Goal: Task Accomplishment & Management: Use online tool/utility

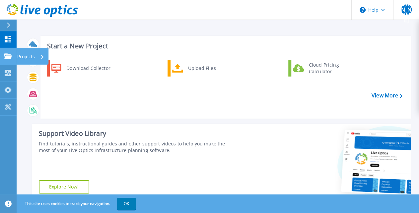
click at [8, 57] on icon at bounding box center [8, 56] width 8 height 6
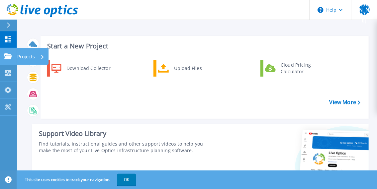
click at [8, 56] on icon at bounding box center [8, 56] width 8 height 6
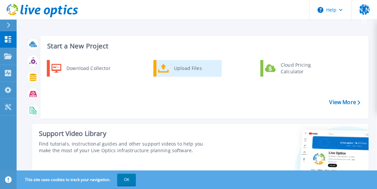
click at [185, 71] on div "Upload Files" at bounding box center [195, 68] width 49 height 13
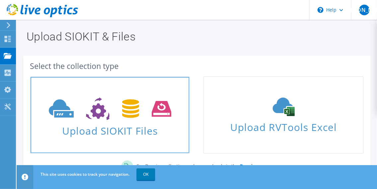
click at [114, 131] on span "Upload SIOKIT Files" at bounding box center [110, 129] width 159 height 14
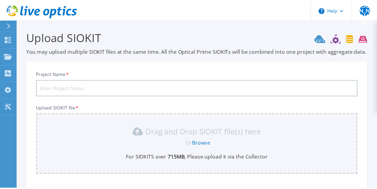
scroll to position [82, 0]
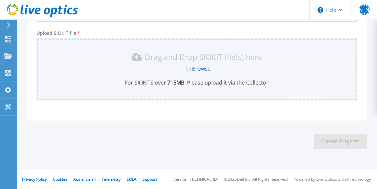
click at [199, 68] on link "Browse" at bounding box center [201, 68] width 19 height 7
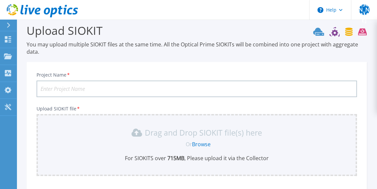
scroll to position [0, 0]
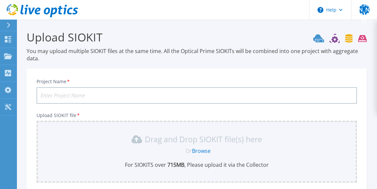
click at [175, 91] on input "Project Name *" at bounding box center [196, 95] width 320 height 17
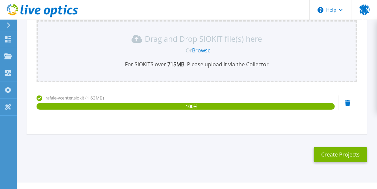
scroll to position [114, 0]
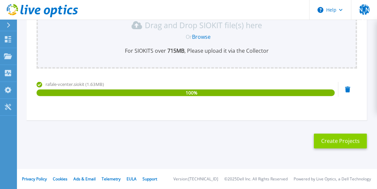
type input "rafale-test"
click at [341, 141] on button "Create Projects" at bounding box center [340, 141] width 53 height 15
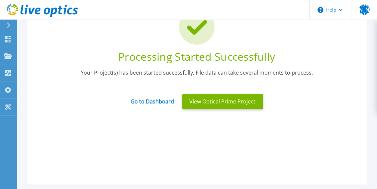
scroll to position [63, 0]
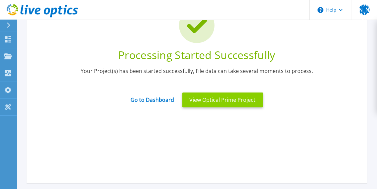
click at [207, 100] on button "View Optical Prime Project" at bounding box center [222, 100] width 81 height 15
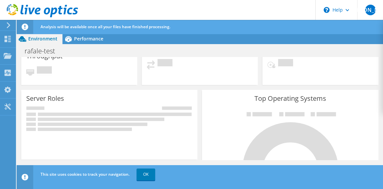
scroll to position [96, 0]
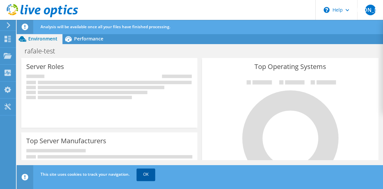
click at [147, 175] on link "OK" at bounding box center [145, 175] width 19 height 12
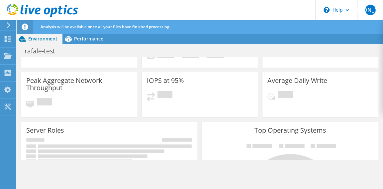
scroll to position [0, 0]
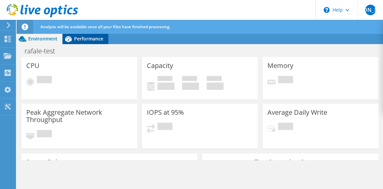
click at [83, 38] on span "Performance" at bounding box center [88, 39] width 29 height 6
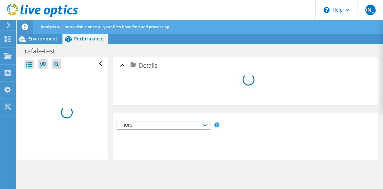
click at [205, 127] on span "IOPS" at bounding box center [162, 125] width 85 height 8
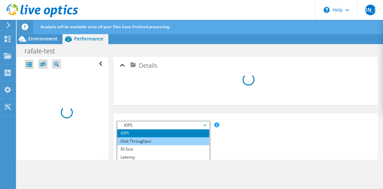
click at [144, 140] on li "Disk Throughput" at bounding box center [163, 141] width 92 height 8
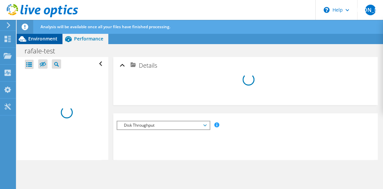
click at [45, 37] on span "Environment" at bounding box center [42, 39] width 29 height 6
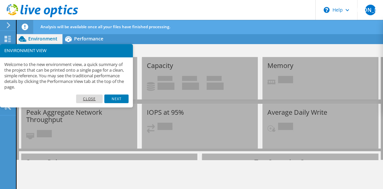
click at [94, 99] on link "Close" at bounding box center [89, 99] width 27 height 9
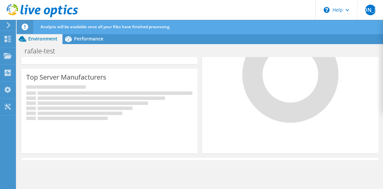
scroll to position [179, 0]
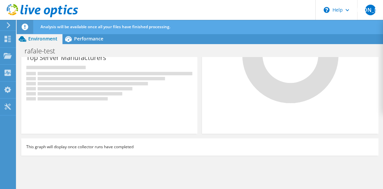
drag, startPoint x: 93, startPoint y: 146, endPoint x: 138, endPoint y: 146, distance: 44.5
click at [138, 146] on div "This graph will display once collector runs have completed" at bounding box center [199, 146] width 357 height 17
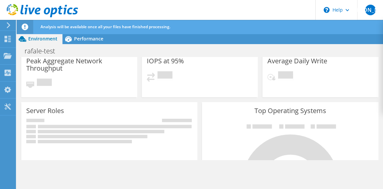
scroll to position [0, 0]
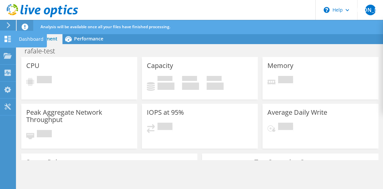
click at [7, 41] on use at bounding box center [8, 39] width 6 height 6
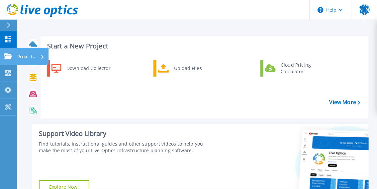
click at [32, 57] on p "Projects" at bounding box center [26, 56] width 18 height 17
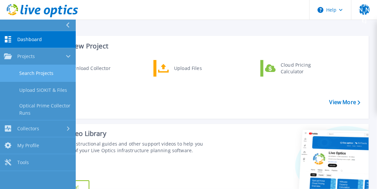
click at [45, 74] on link "Search Projects" at bounding box center [38, 73] width 76 height 17
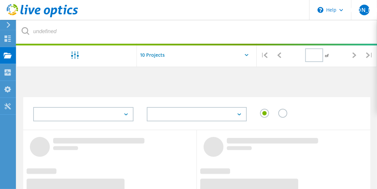
type input "1"
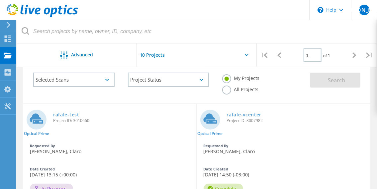
scroll to position [69, 0]
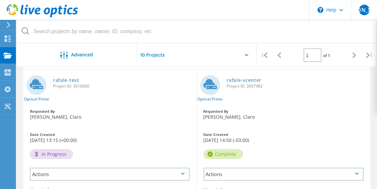
drag, startPoint x: 41, startPoint y: 154, endPoint x: 69, endPoint y: 154, distance: 27.2
click at [69, 154] on div "In Progress" at bounding box center [51, 154] width 43 height 10
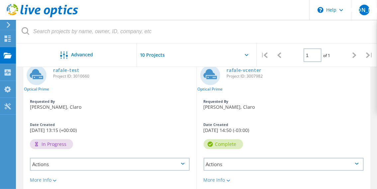
scroll to position [44, 0]
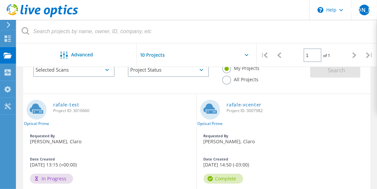
drag, startPoint x: 208, startPoint y: 167, endPoint x: 260, endPoint y: 168, distance: 52.4
click at [260, 168] on div "Date Created 08/08/2025, 14:50 (-03:00)" at bounding box center [284, 162] width 174 height 17
drag, startPoint x: 37, startPoint y: 178, endPoint x: 67, endPoint y: 178, distance: 30.5
click at [67, 178] on div "In Progress" at bounding box center [51, 179] width 43 height 10
drag, startPoint x: 65, startPoint y: 179, endPoint x: 35, endPoint y: 178, distance: 29.9
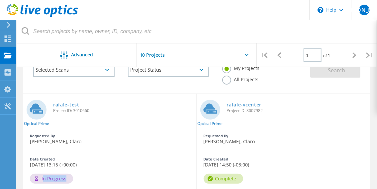
click at [35, 178] on div "In Progress" at bounding box center [51, 179] width 43 height 10
click at [244, 105] on link "rafale-vcenter" at bounding box center [244, 105] width 35 height 5
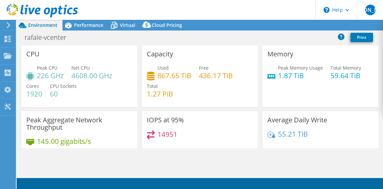
select select "USD"
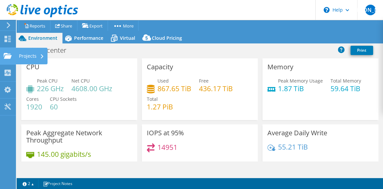
click at [34, 55] on div "Projects" at bounding box center [32, 56] width 32 height 17
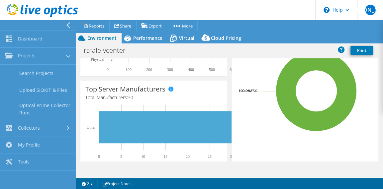
scroll to position [287, 0]
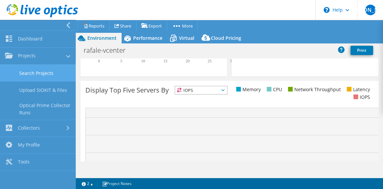
click at [48, 74] on link "Search Projects" at bounding box center [38, 73] width 76 height 17
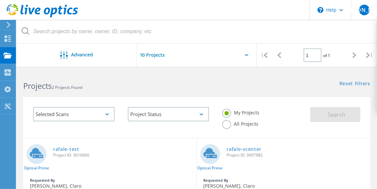
scroll to position [69, 0]
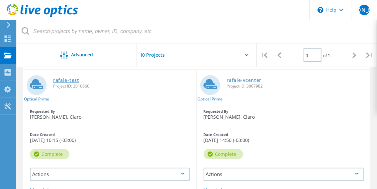
click at [63, 81] on link "rafale-test" at bounding box center [66, 80] width 26 height 5
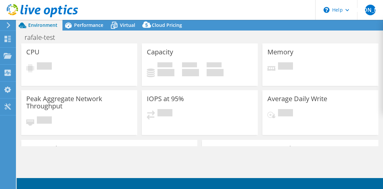
select select "USD"
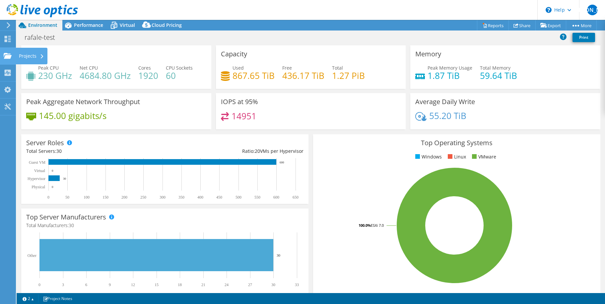
click at [33, 55] on div "Projects" at bounding box center [32, 56] width 32 height 17
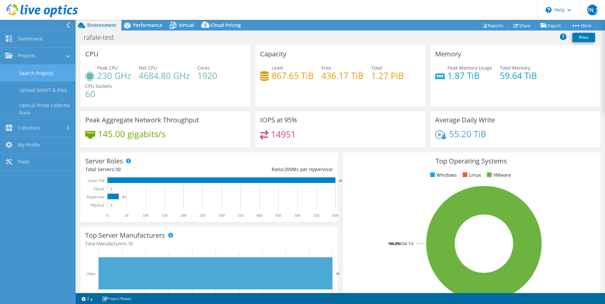
click at [47, 75] on link "Search Projects" at bounding box center [38, 73] width 76 height 17
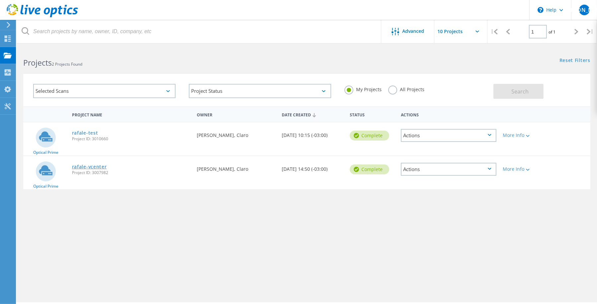
click at [90, 169] on link "rafale-vcenter" at bounding box center [89, 167] width 35 height 5
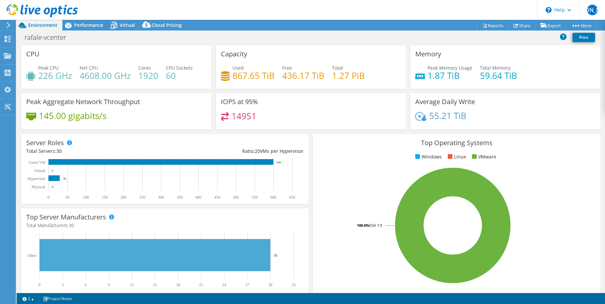
select select "USD"
click at [24, 55] on div "Projects" at bounding box center [32, 56] width 32 height 17
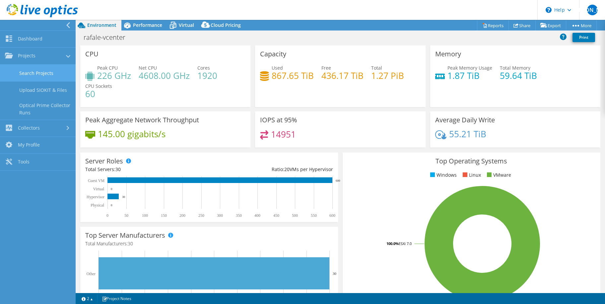
click at [41, 71] on link "Search Projects" at bounding box center [38, 73] width 76 height 17
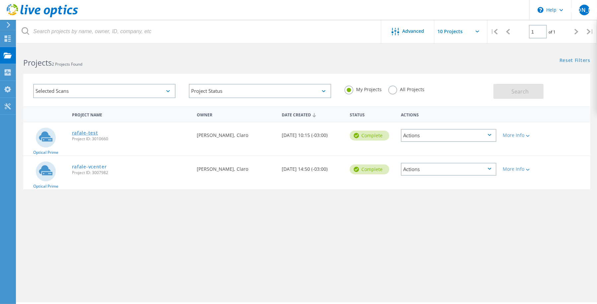
click at [81, 133] on link "rafale-test" at bounding box center [85, 133] width 26 height 5
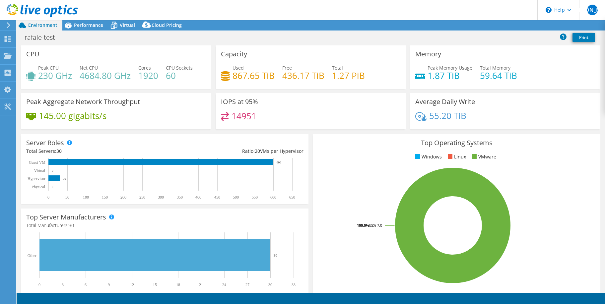
select select "USD"
click at [92, 23] on span "Performance" at bounding box center [88, 25] width 29 height 6
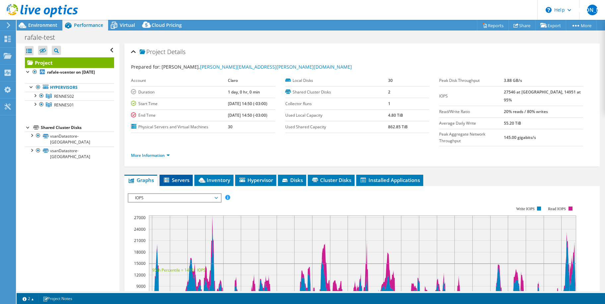
click at [174, 177] on span "Servers" at bounding box center [176, 180] width 27 height 7
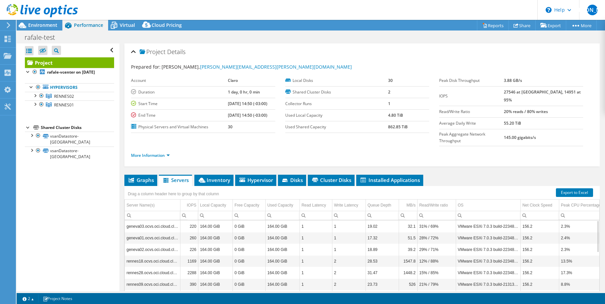
scroll to position [47, 0]
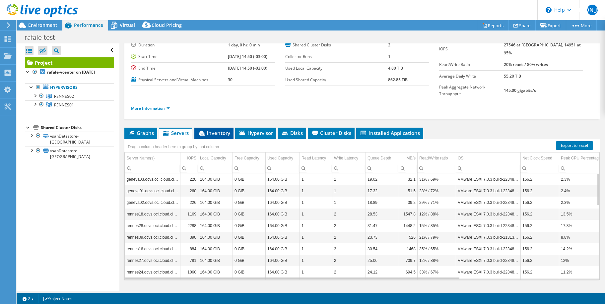
click at [224, 130] on span "Inventory" at bounding box center [214, 133] width 33 height 7
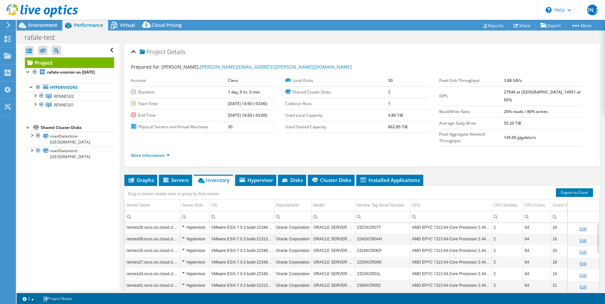
scroll to position [0, 0]
click at [123, 25] on span "Virtual" at bounding box center [127, 25] width 15 height 6
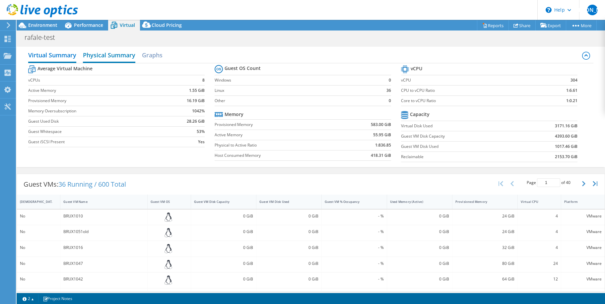
click at [113, 52] on h2 "Physical Summary" at bounding box center [109, 55] width 52 height 15
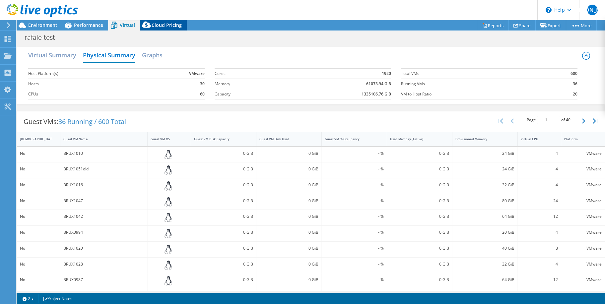
click at [168, 27] on span "Cloud Pricing" at bounding box center [167, 25] width 30 height 6
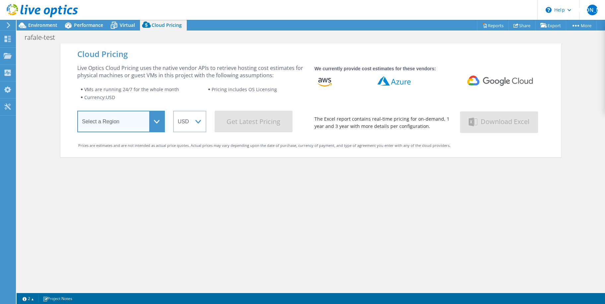
click at [77, 111] on select "Select a Region Asia Pacific (Hong Kong) Asia Pacific (Mumbai) Asia Pacific (Se…" at bounding box center [121, 122] width 88 height 22
click at [147, 123] on select "Select a Region Asia Pacific (Hong Kong) Asia Pacific (Mumbai) Asia Pacific (Se…" at bounding box center [121, 122] width 88 height 22
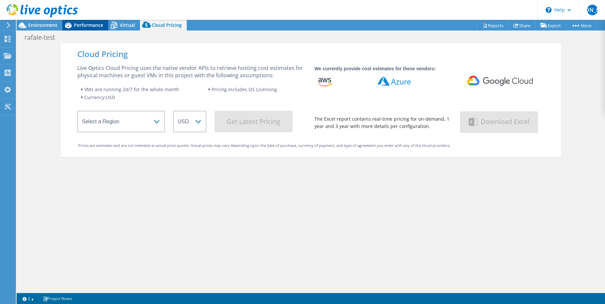
click at [86, 24] on span "Performance" at bounding box center [88, 25] width 29 height 6
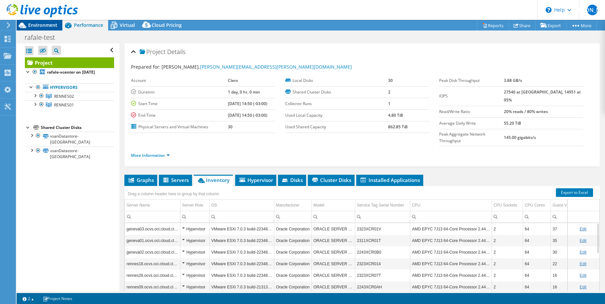
click at [36, 24] on span "Environment" at bounding box center [42, 25] width 29 height 6
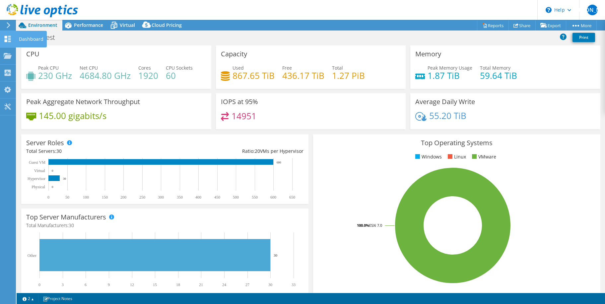
click at [11, 41] on icon at bounding box center [8, 39] width 8 height 6
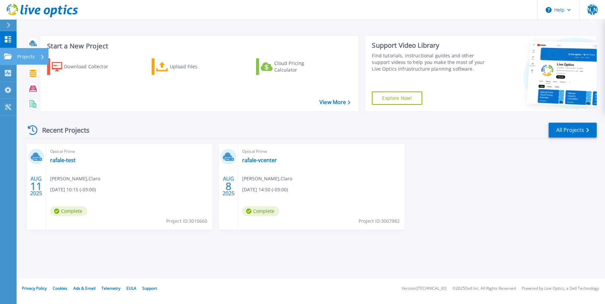
click at [39, 53] on div "Projects" at bounding box center [30, 56] width 27 height 17
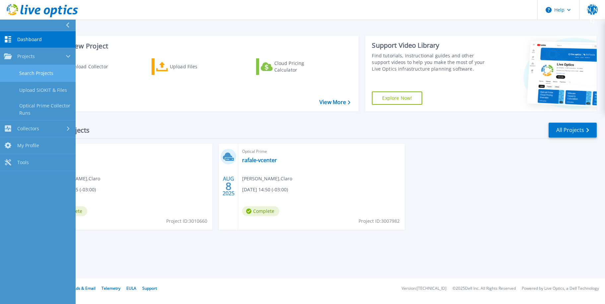
click at [52, 68] on link "Search Projects" at bounding box center [38, 73] width 76 height 17
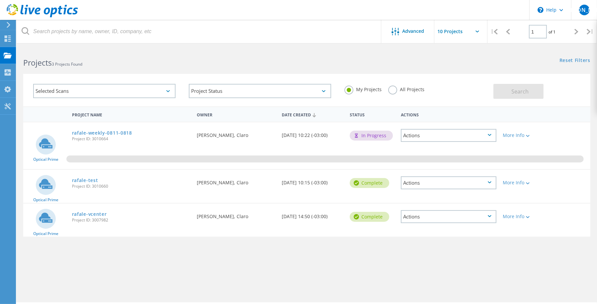
click at [485, 181] on div "Actions" at bounding box center [449, 183] width 96 height 13
click at [426, 199] on div "Delete" at bounding box center [448, 198] width 94 height 10
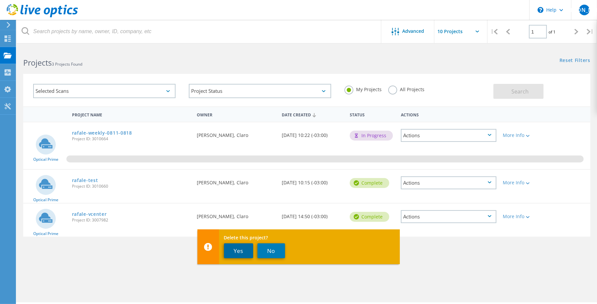
click at [244, 249] on button "Yes" at bounding box center [238, 251] width 29 height 15
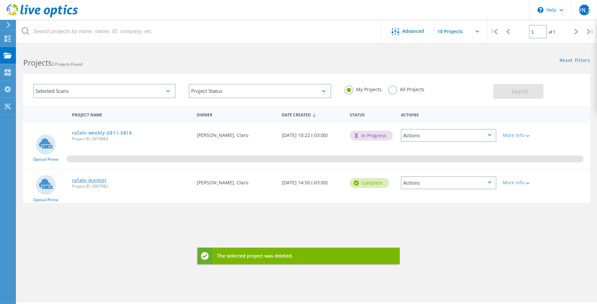
click at [88, 180] on link "rafale-vcenter" at bounding box center [89, 180] width 35 height 5
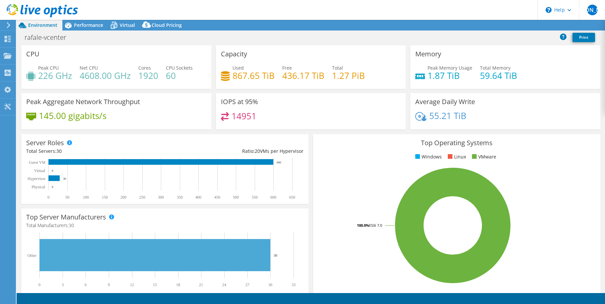
select select "USD"
click at [86, 24] on span "Performance" at bounding box center [88, 25] width 29 height 6
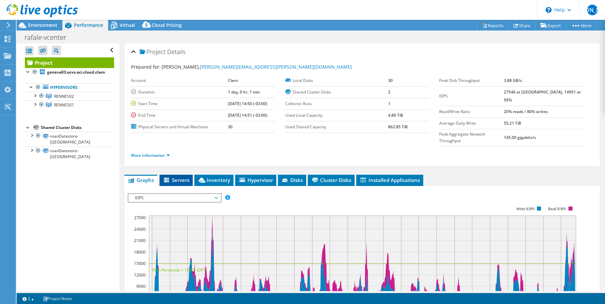
click at [181, 177] on span "Servers" at bounding box center [176, 180] width 27 height 7
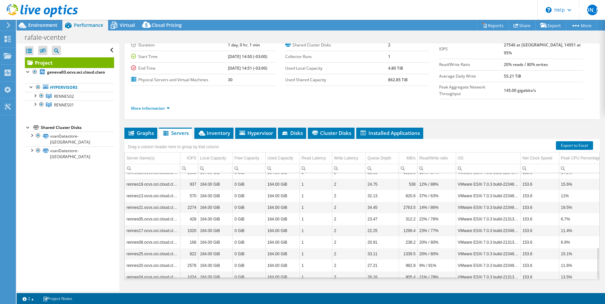
scroll to position [245, 0]
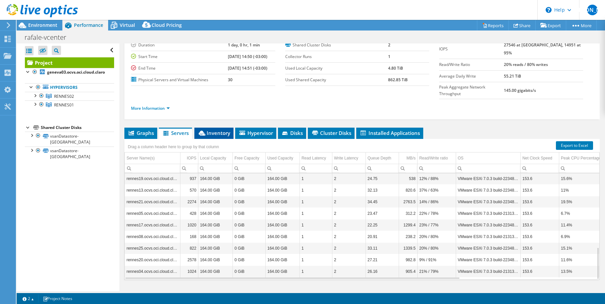
click at [215, 130] on span "Inventory" at bounding box center [214, 133] width 33 height 7
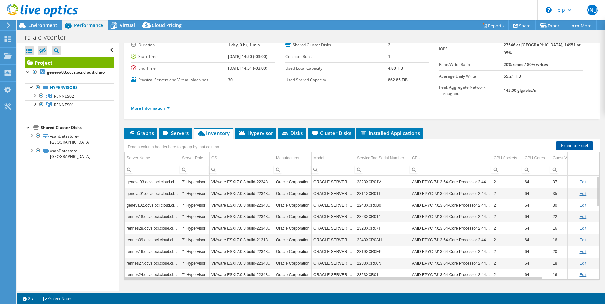
click at [566, 141] on link "Export to Excel" at bounding box center [574, 145] width 37 height 9
